Goal: Task Accomplishment & Management: Use online tool/utility

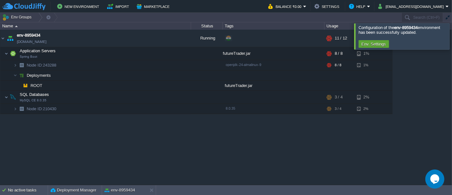
click at [452, 37] on div at bounding box center [460, 36] width 0 height 26
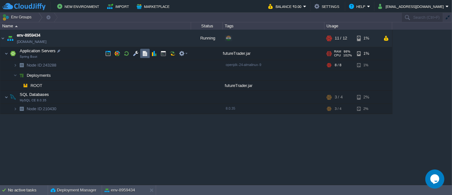
click at [141, 53] on td at bounding box center [145, 54] width 10 height 10
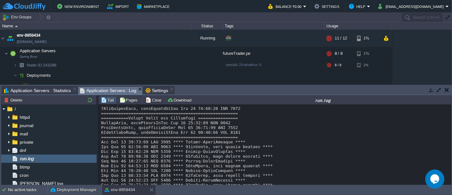
scroll to position [9353, 0]
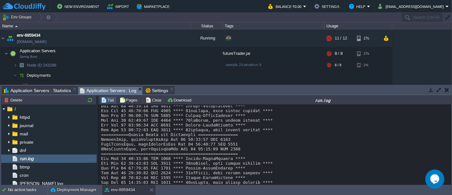
click at [449, 91] on button "button" at bounding box center [447, 90] width 4 height 6
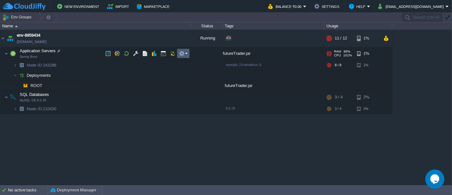
click at [186, 52] on em at bounding box center [183, 54] width 9 height 6
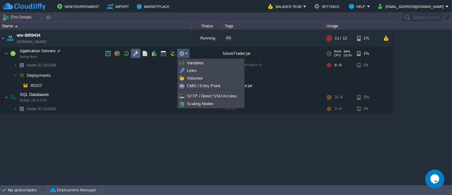
click at [133, 55] on button "button" at bounding box center [136, 54] width 6 height 6
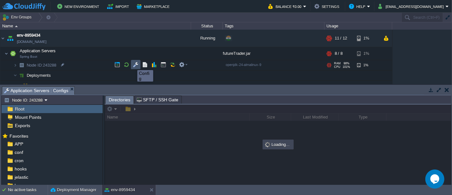
click at [136, 64] on button "button" at bounding box center [136, 65] width 6 height 6
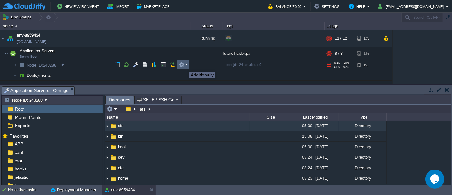
click at [184, 66] on button "button" at bounding box center [182, 65] width 6 height 6
click at [447, 90] on button "button" at bounding box center [447, 90] width 4 height 6
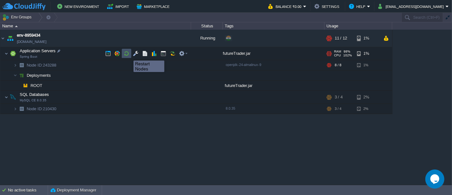
click at [127, 55] on button "button" at bounding box center [127, 54] width 6 height 6
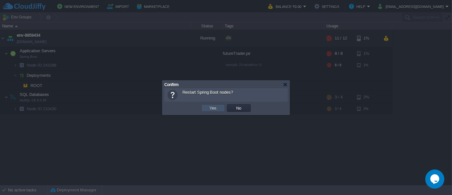
click at [212, 109] on button "Yes" at bounding box center [213, 108] width 11 height 6
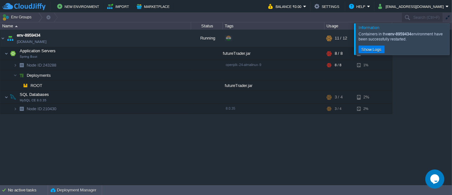
click at [452, 36] on div at bounding box center [460, 38] width 0 height 31
